Goal: Answer question/provide support

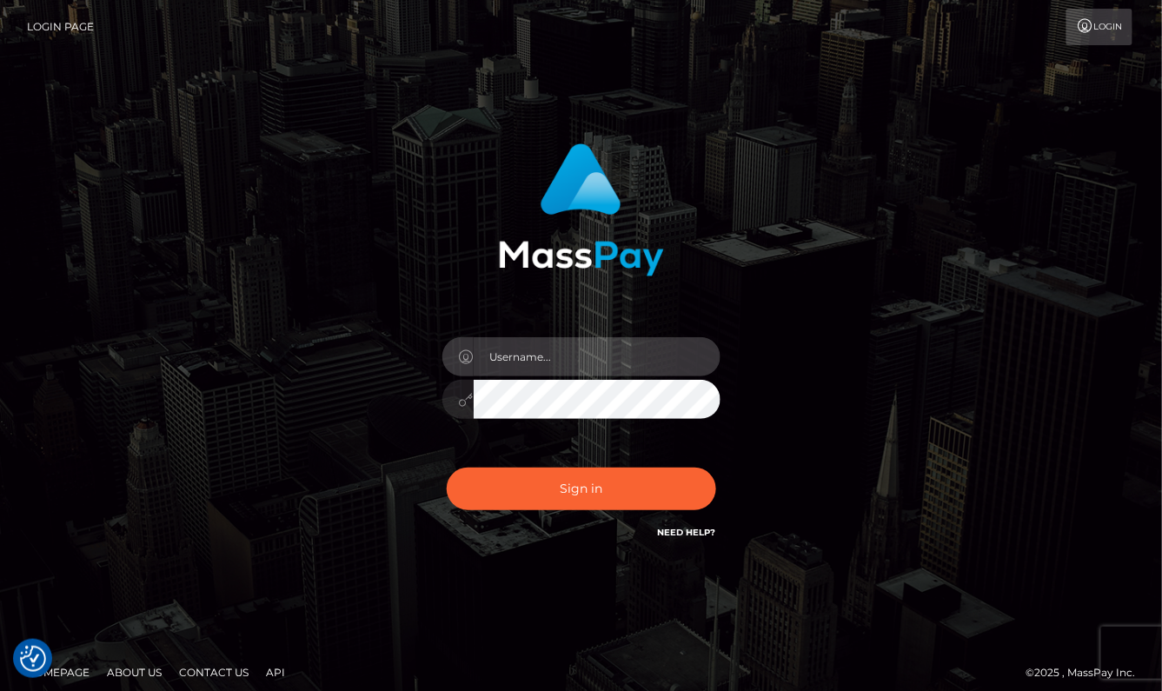
type input "aluasupport"
click at [580, 488] on button "Sign in" at bounding box center [581, 488] width 269 height 43
type input "aluasupport"
click at [580, 488] on button "Sign in" at bounding box center [581, 488] width 269 height 43
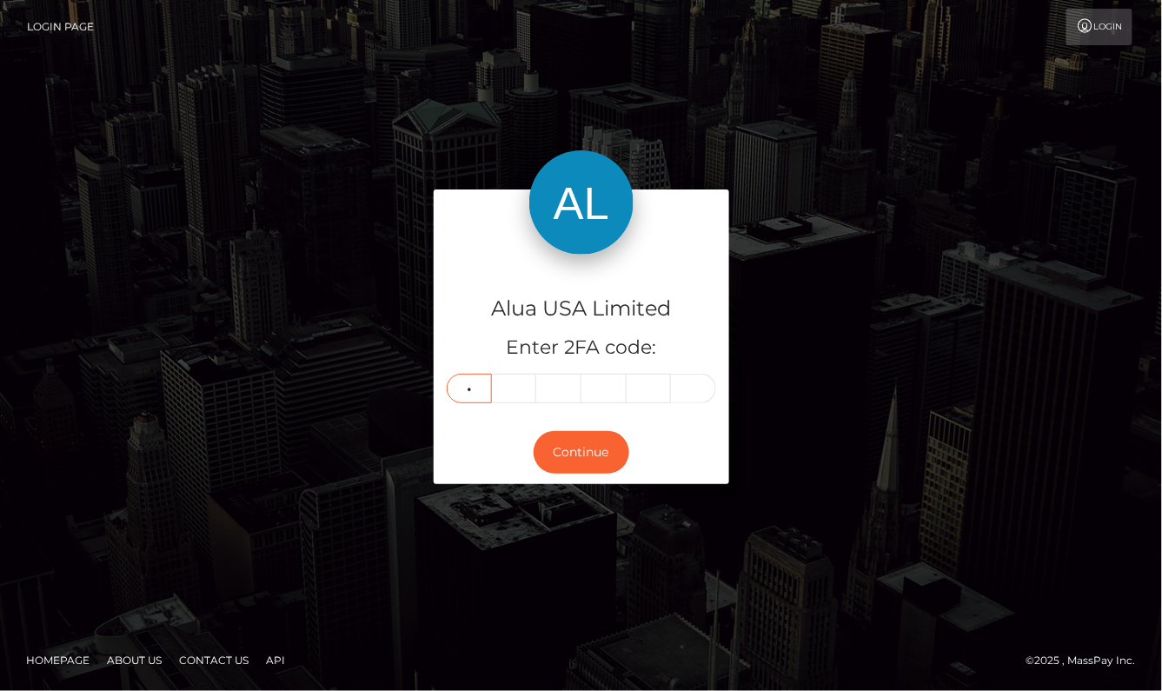
type input "7"
type input "8"
type input "9"
type input "0"
type input "5"
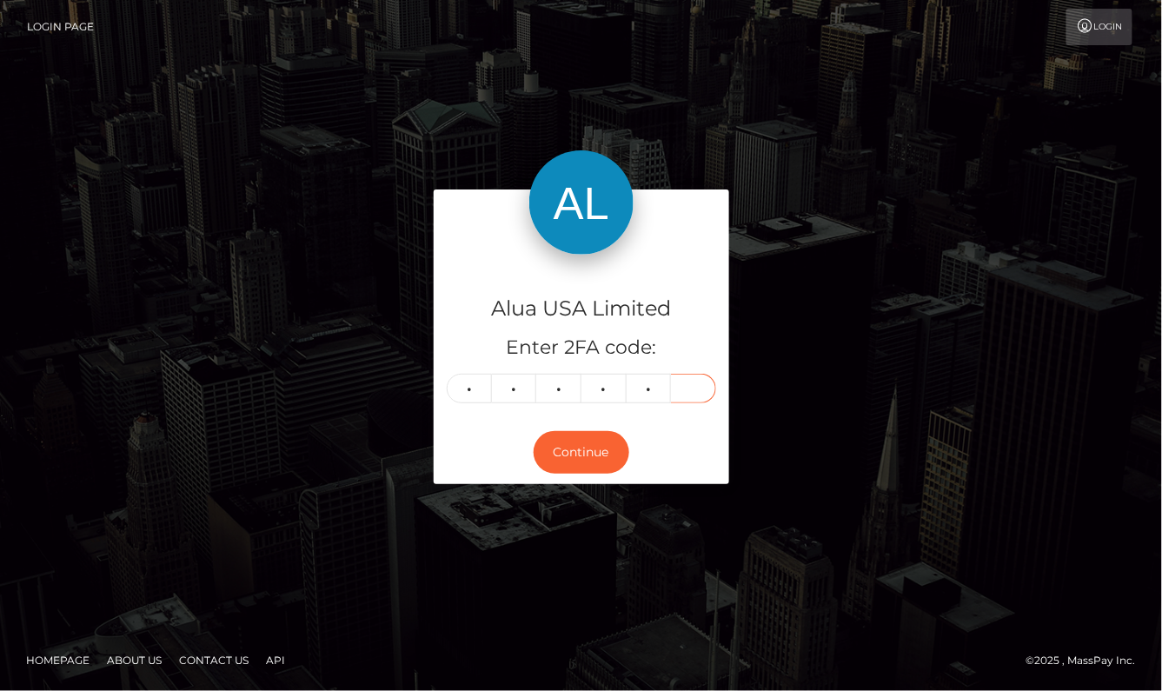
type input "4"
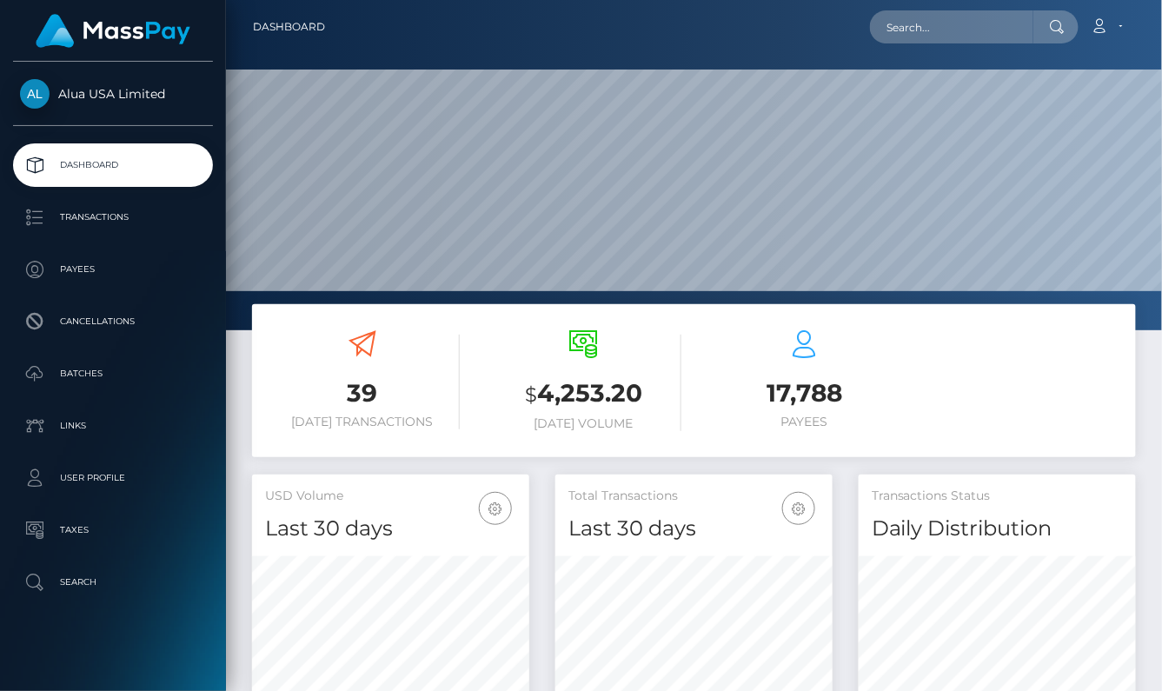
scroll to position [305, 278]
click at [976, 44] on div "Loading... Loading... Account Edit Profile Logout" at bounding box center [737, 27] width 796 height 36
click at [970, 30] on input "text" at bounding box center [951, 26] width 163 height 33
paste input "68913fd49553fa61980fcb23"
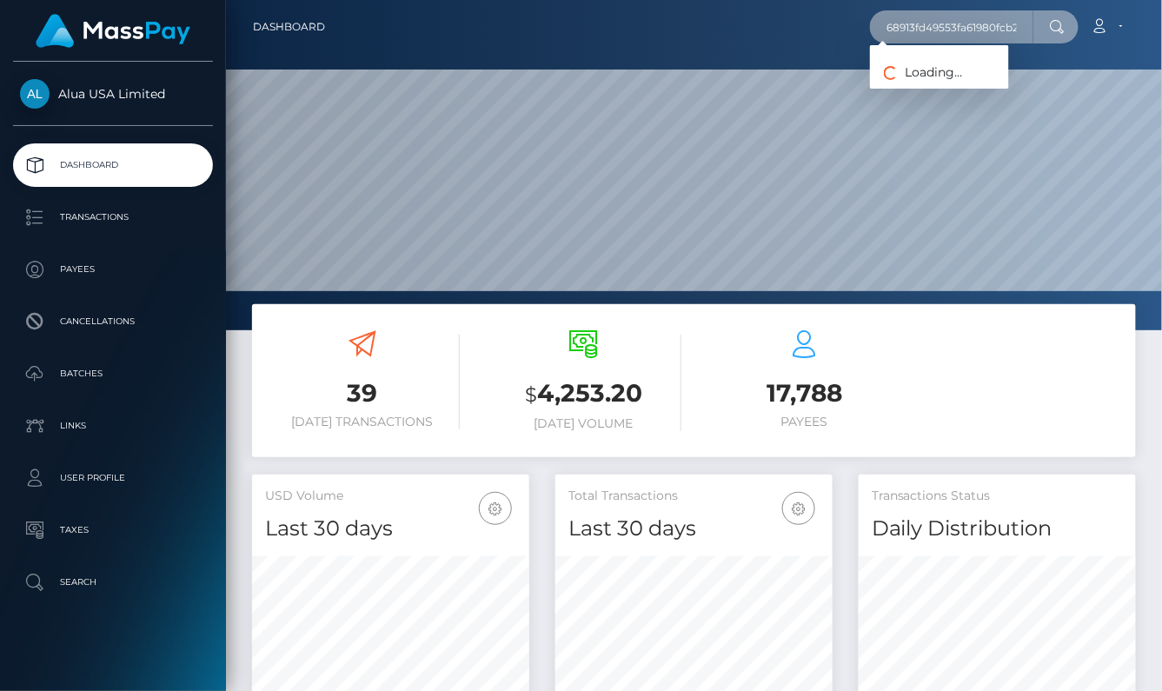
scroll to position [6, 0]
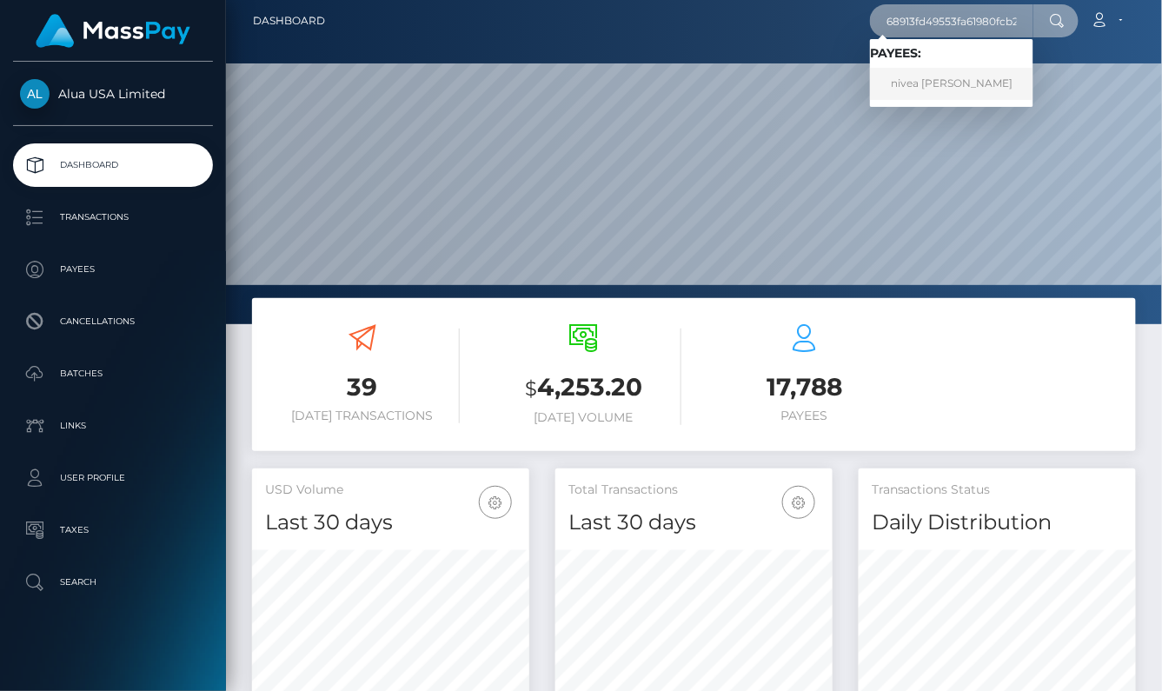
type input "68913fd49553fa61980fcb23"
click at [947, 80] on link "nivea waterman" at bounding box center [951, 84] width 163 height 32
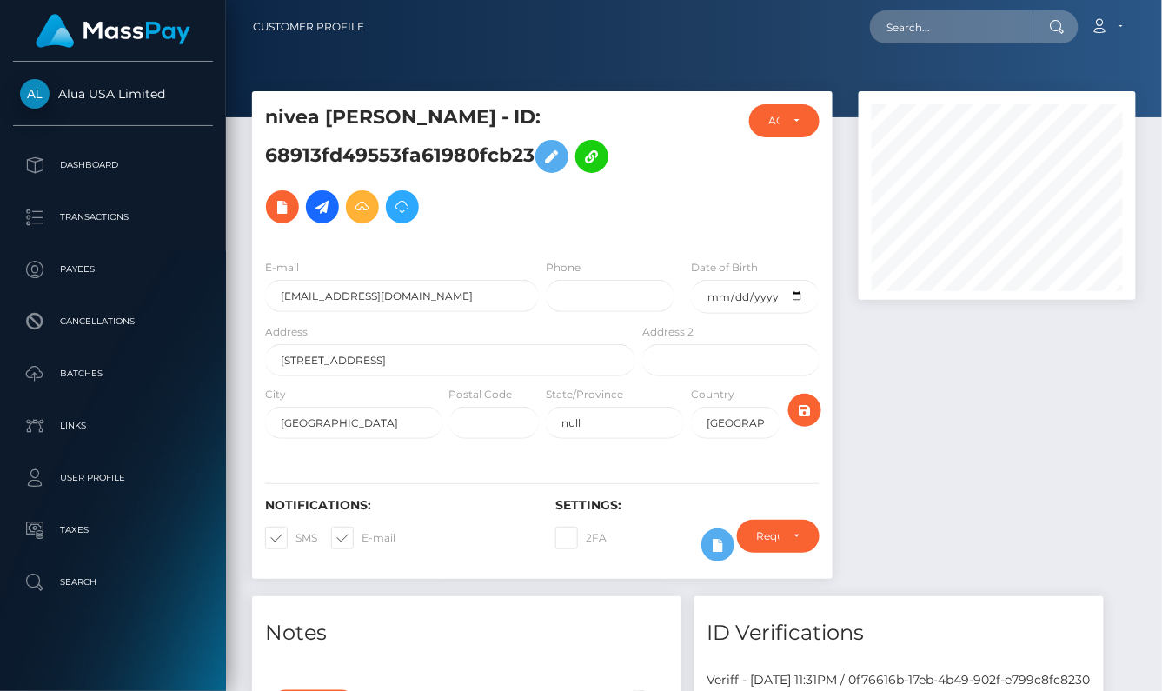
click at [710, 592] on div "nivea [PERSON_NAME] - ID: 68913fd49553fa61980fcb23" at bounding box center [542, 343] width 606 height 505
click at [705, 547] on button at bounding box center [717, 544] width 33 height 33
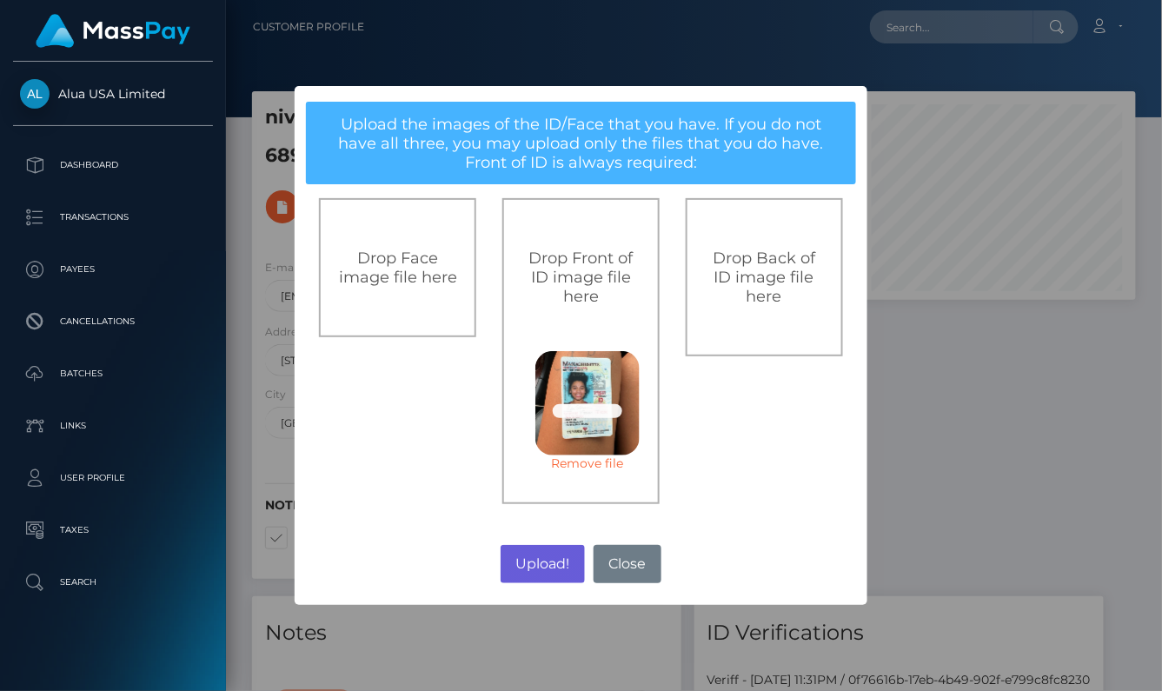
click at [540, 555] on button "Upload!" at bounding box center [542, 564] width 84 height 38
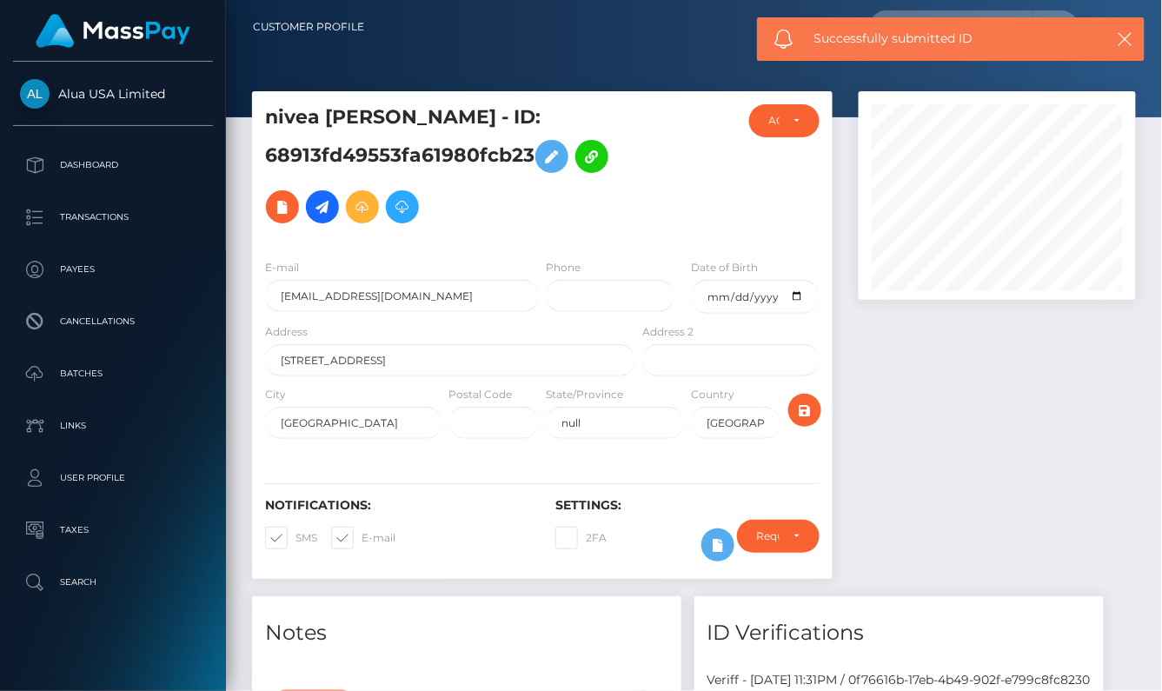
click at [535, 474] on div "× Upload the images of the ID/Face that you have. If you do not have all three,…" at bounding box center [581, 344] width 287 height 259
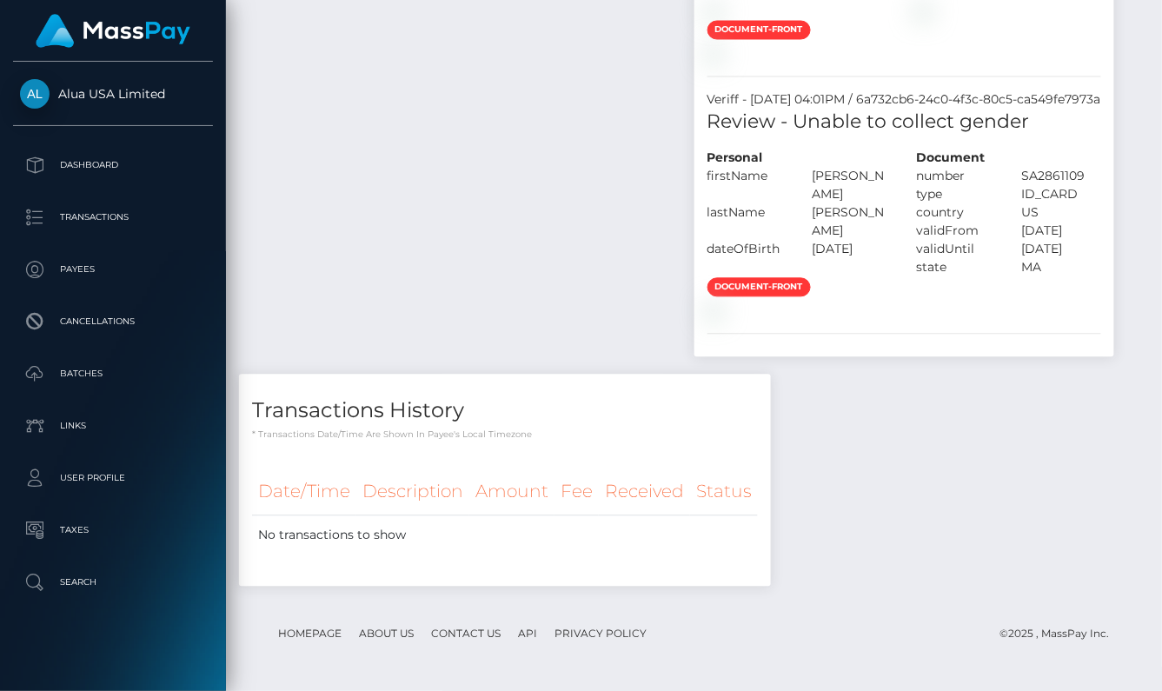
scroll to position [1871, 0]
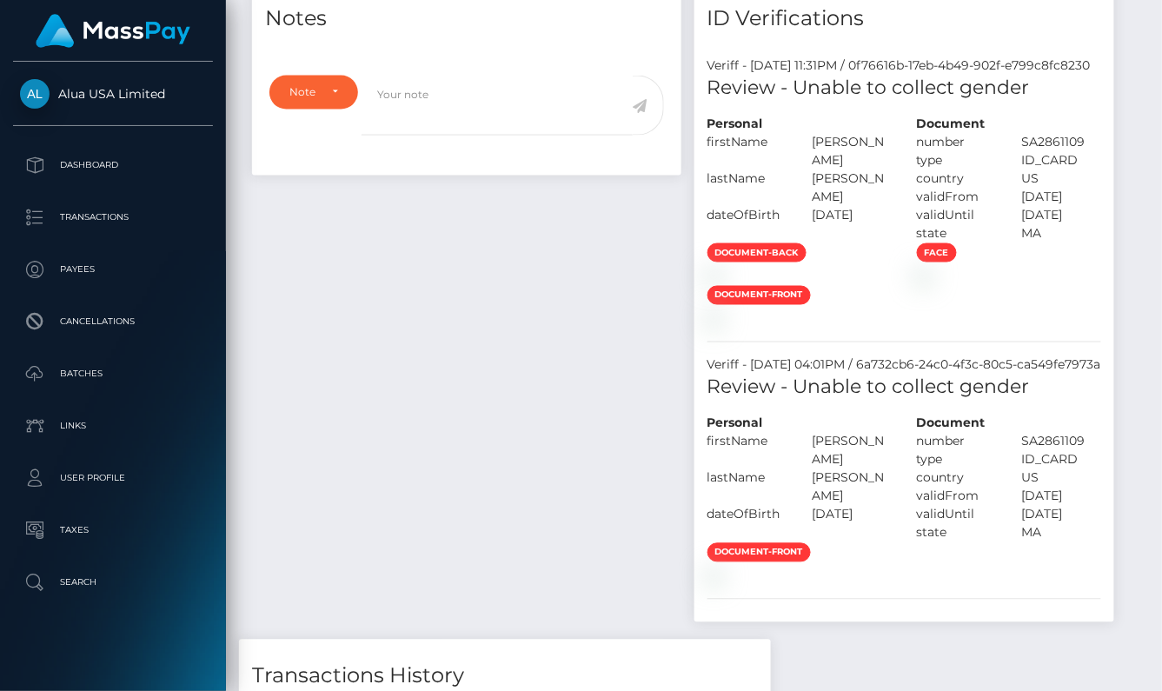
click at [767, 102] on h5 "Review - Unable to collect gender" at bounding box center [904, 88] width 394 height 27
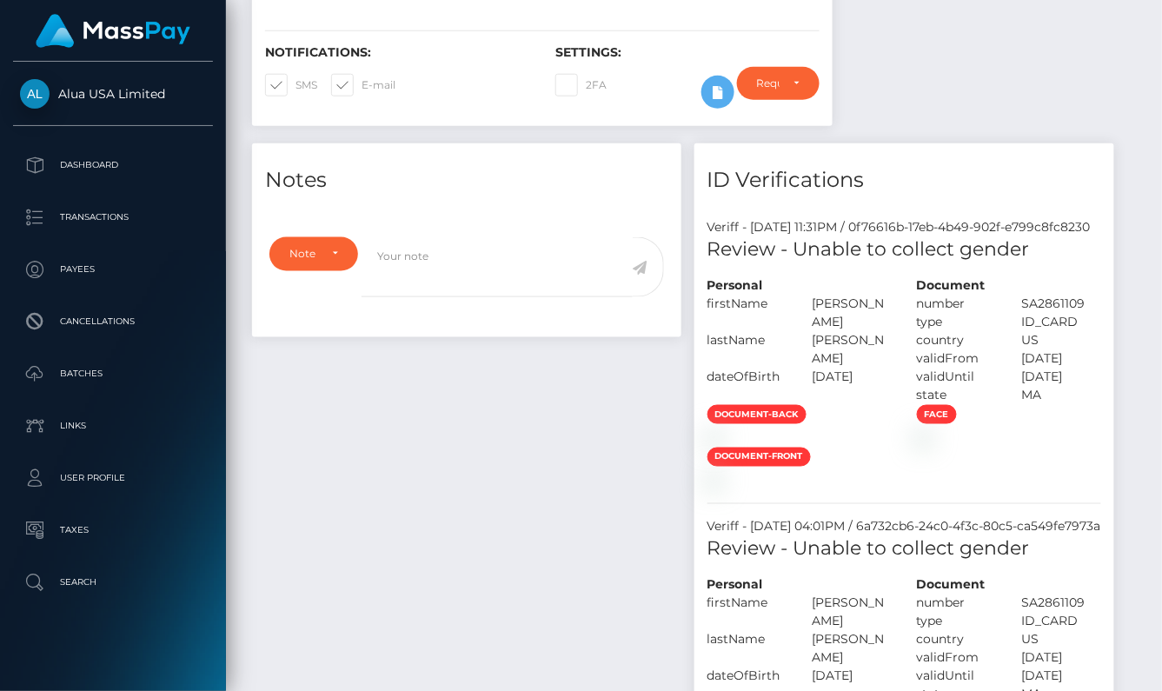
scroll to position [357, 0]
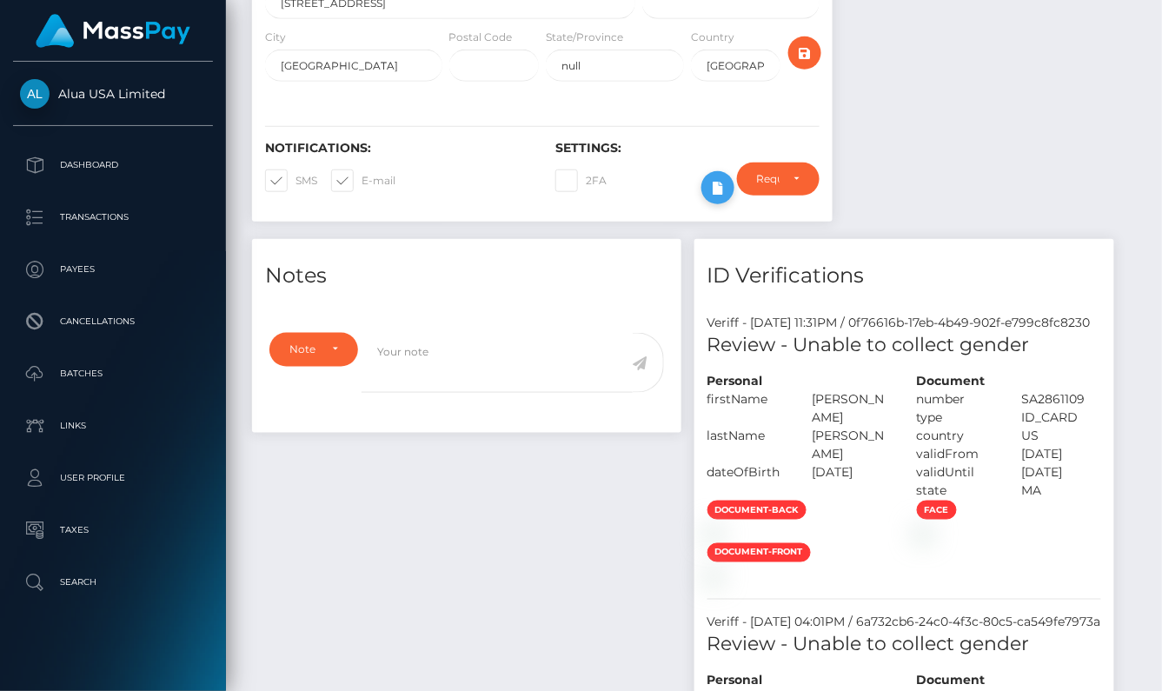
drag, startPoint x: 755, startPoint y: 281, endPoint x: 707, endPoint y: 193, distance: 99.9
click at [754, 279] on div "Notes Note Type Compliance Clear Compliance General Note Type" at bounding box center [694, 683] width 910 height 888
click at [705, 183] on button at bounding box center [717, 187] width 33 height 33
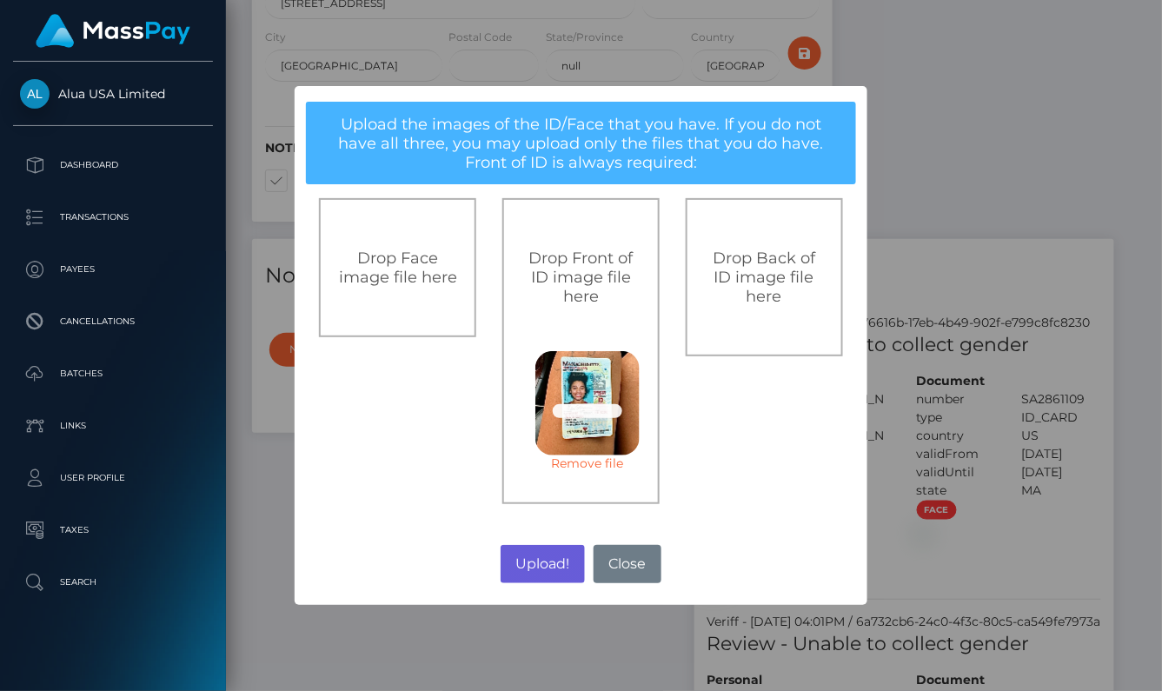
click at [542, 557] on button "Upload!" at bounding box center [542, 564] width 84 height 38
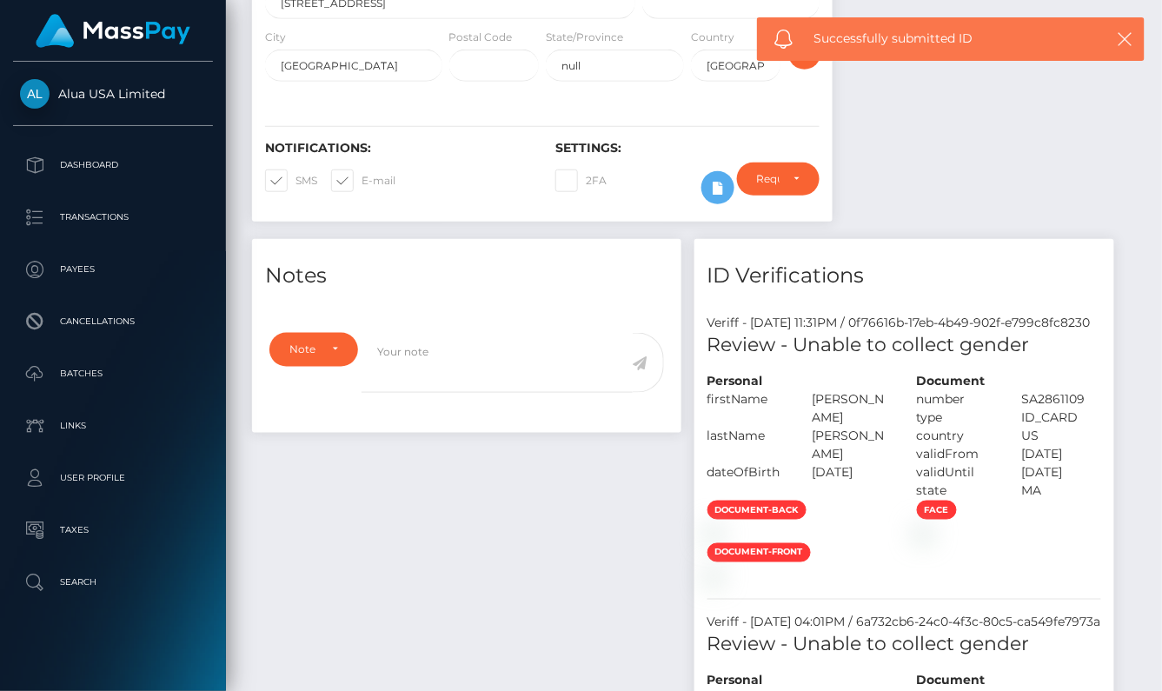
scroll to position [356, 0]
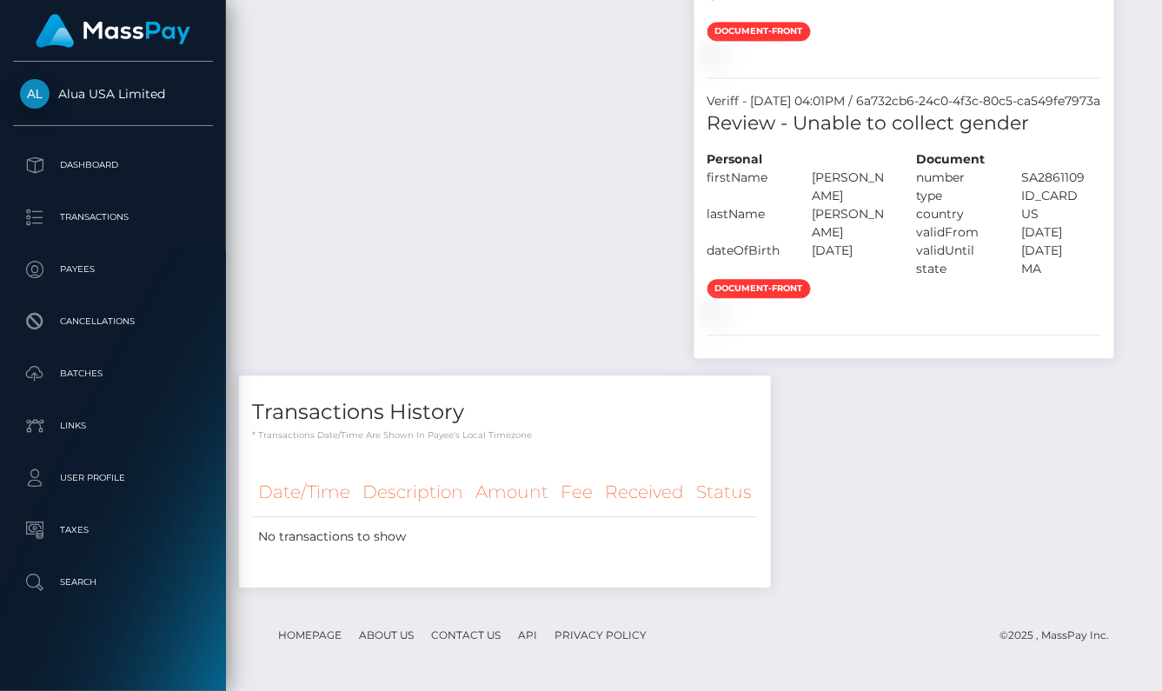
scroll to position [1695, 0]
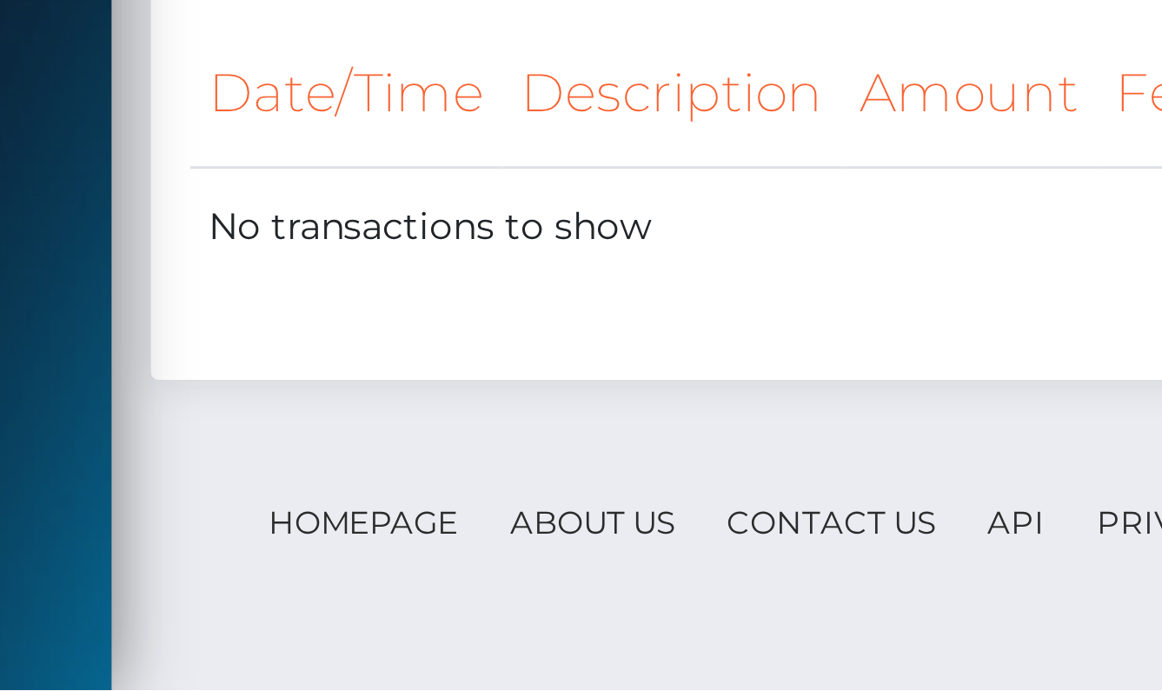
scroll to position [1790, 0]
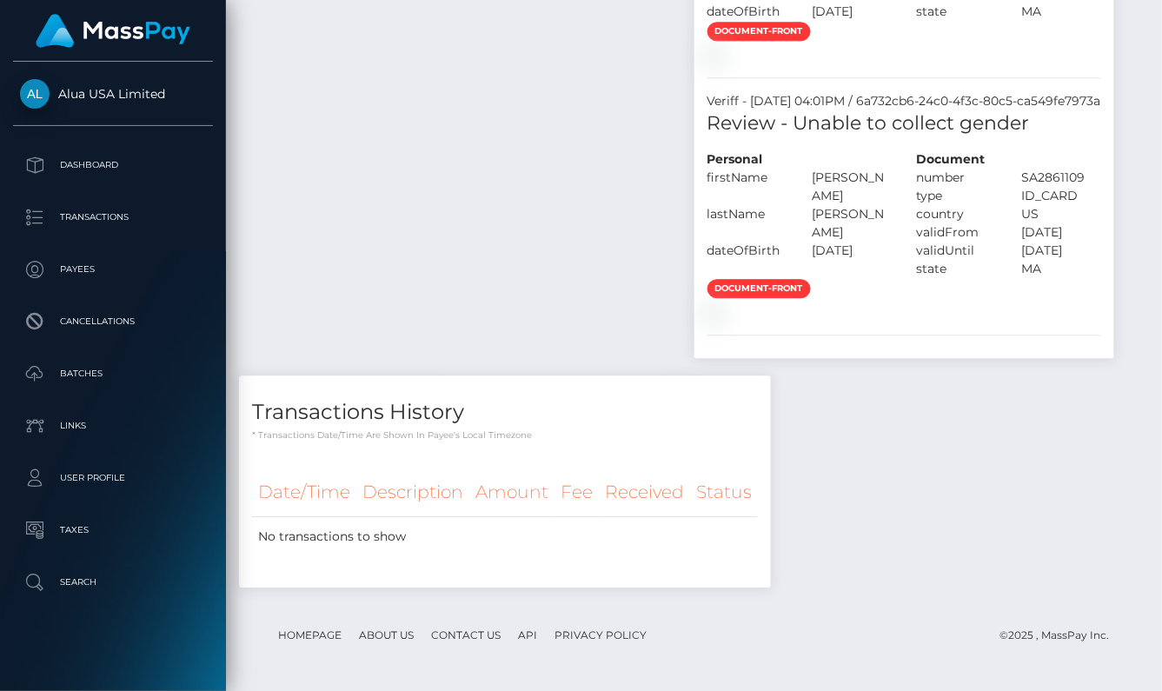
click at [838, 63] on div "document-front" at bounding box center [904, 42] width 420 height 43
